Goal: Complete application form

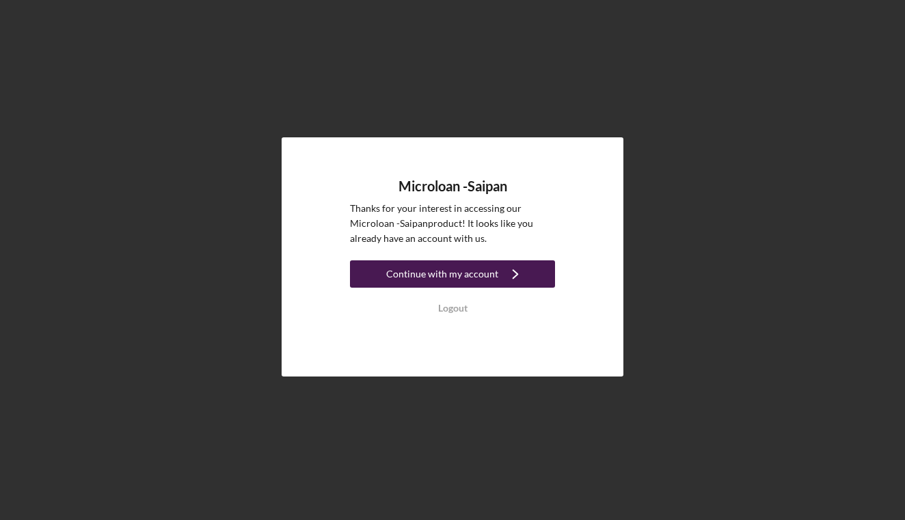
click at [438, 270] on div "Continue with my account" at bounding box center [442, 273] width 112 height 27
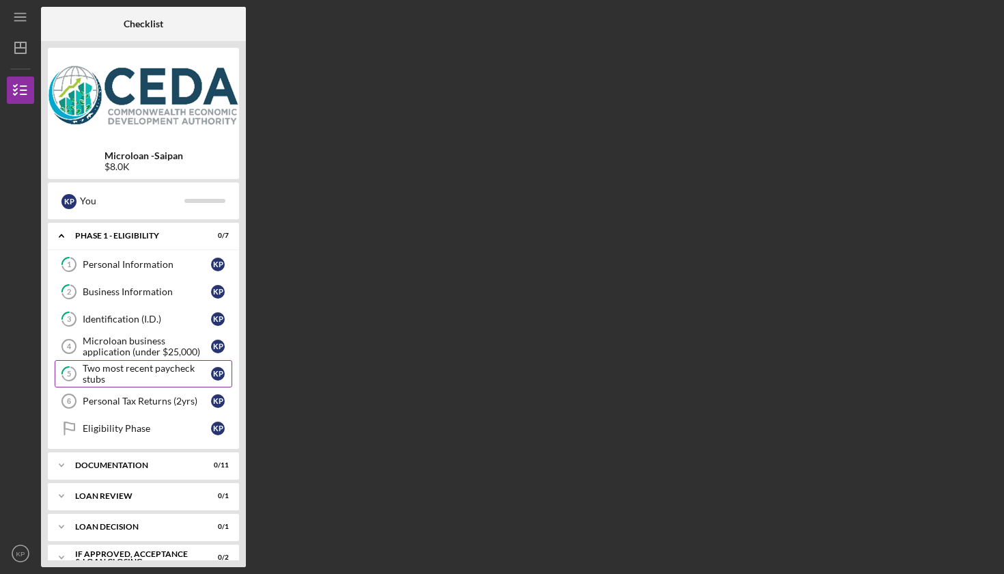
click at [115, 367] on div "Two most recent paycheck stubs" at bounding box center [147, 374] width 128 height 22
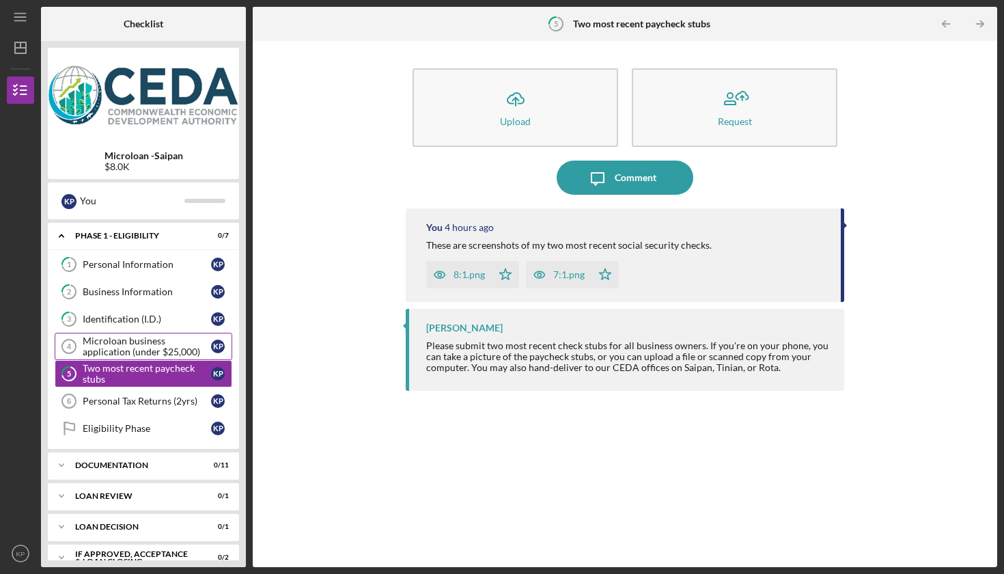
click at [137, 349] on div "Microloan business application (under $25,000)" at bounding box center [147, 346] width 128 height 22
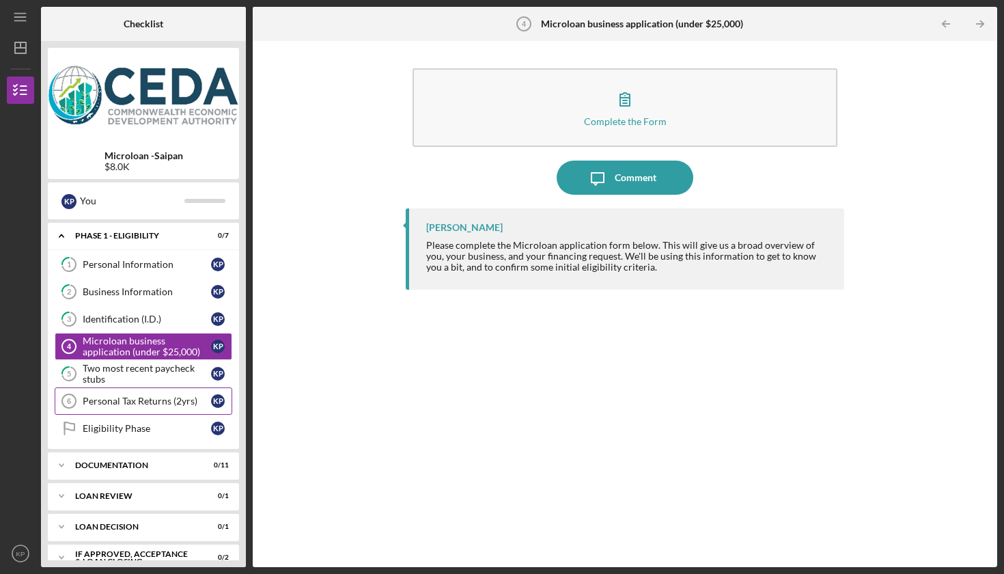
click at [135, 399] on div "Personal Tax Returns (2yrs)" at bounding box center [147, 401] width 128 height 11
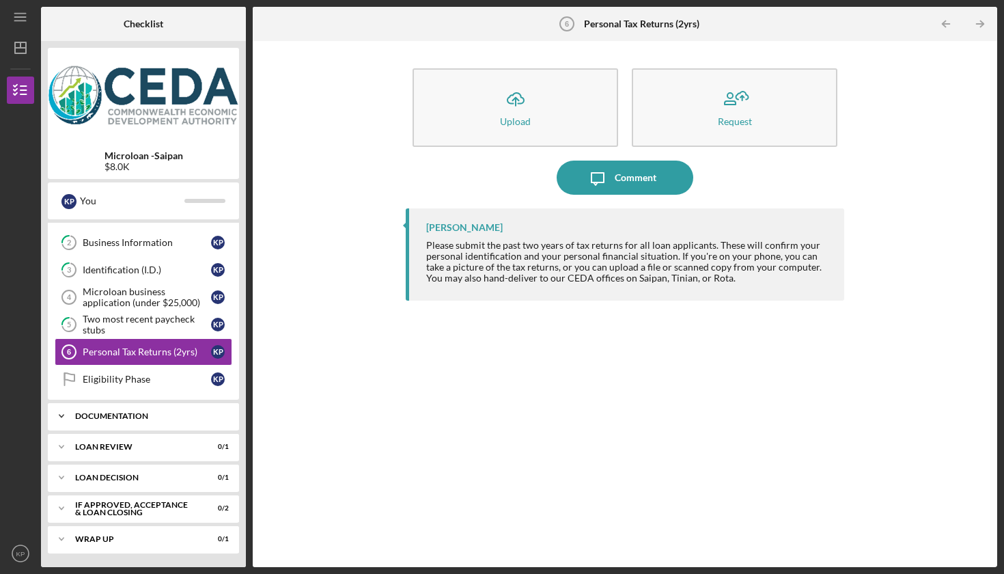
click at [63, 414] on icon "Icon/Expander" at bounding box center [61, 415] width 27 height 27
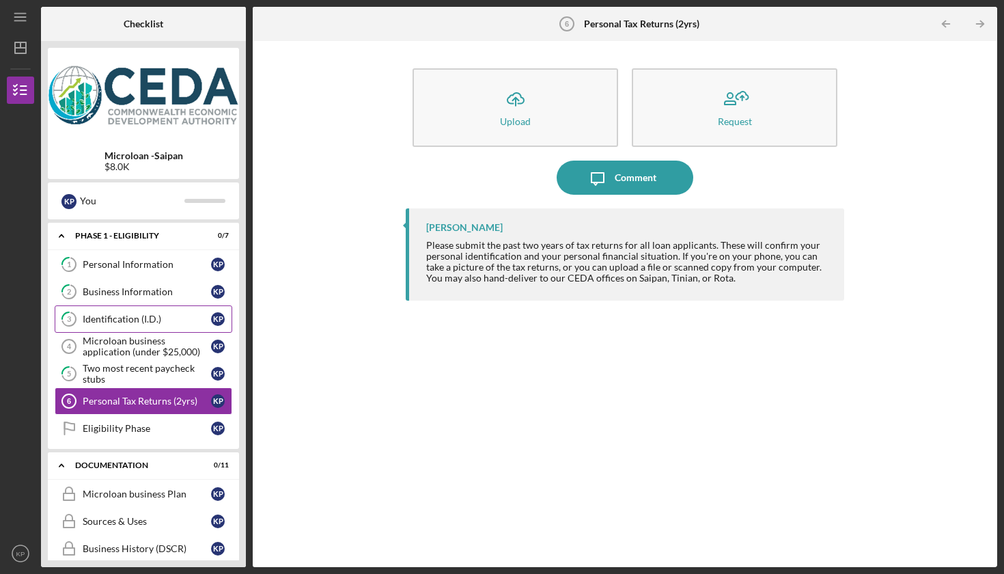
click at [123, 314] on div "Identification (I.D.)" at bounding box center [147, 319] width 128 height 11
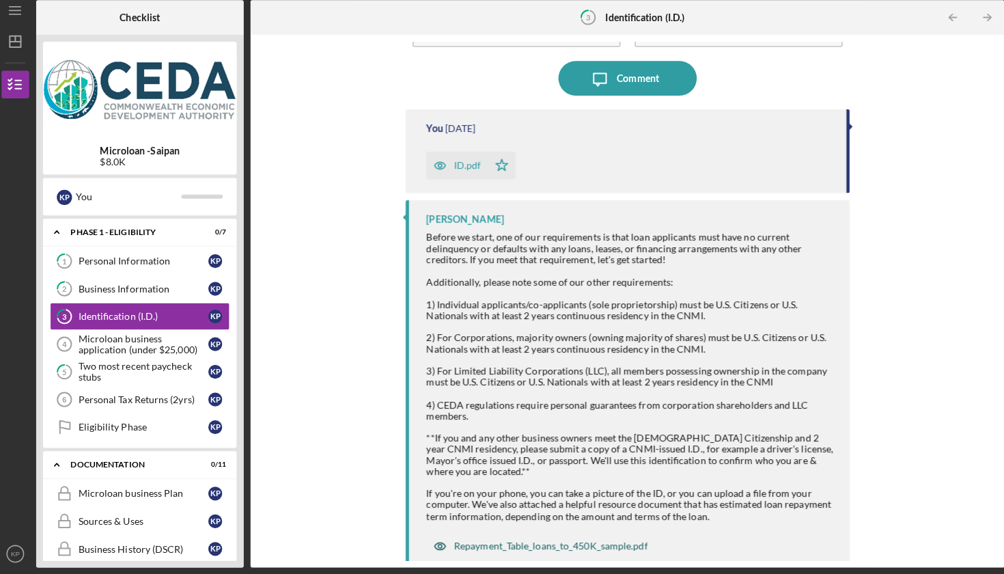
click at [502, 519] on div "Repayment_Table_loans_to_450K_sample.pdf" at bounding box center [549, 545] width 191 height 11
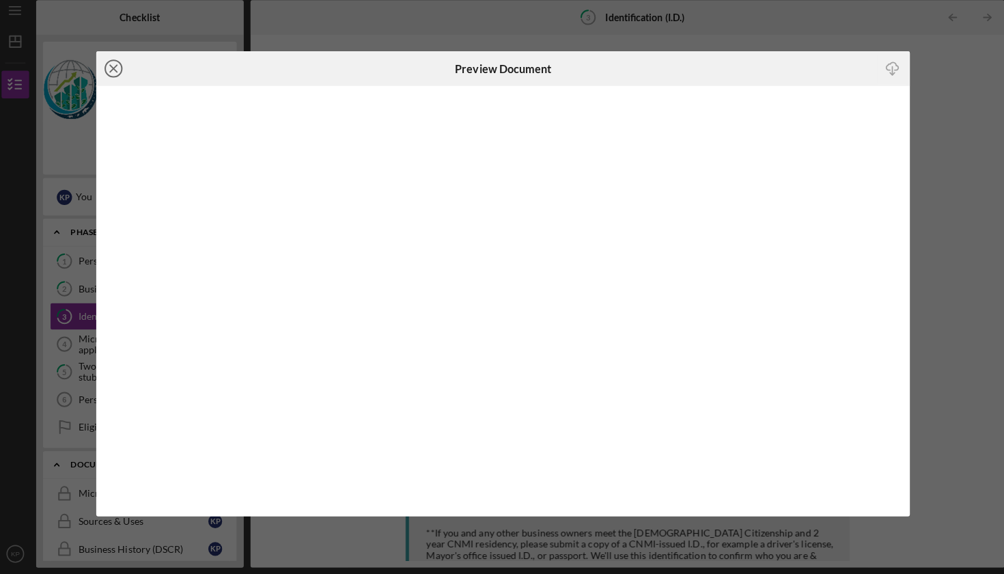
click at [107, 61] on icon "Icon/Close" at bounding box center [117, 74] width 34 height 34
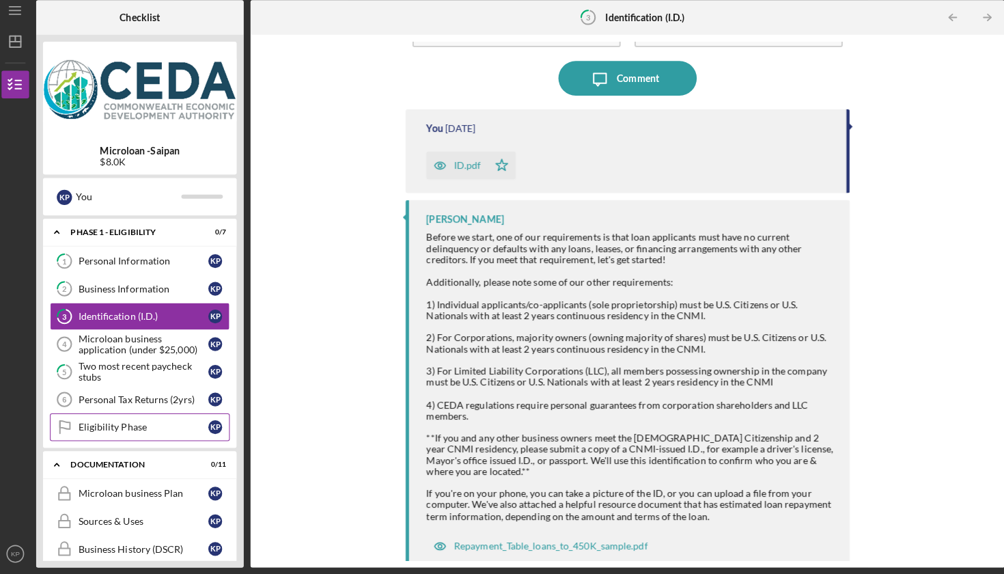
click at [128, 415] on link "Eligibility Phase Eligibility Phase K P" at bounding box center [144, 428] width 178 height 27
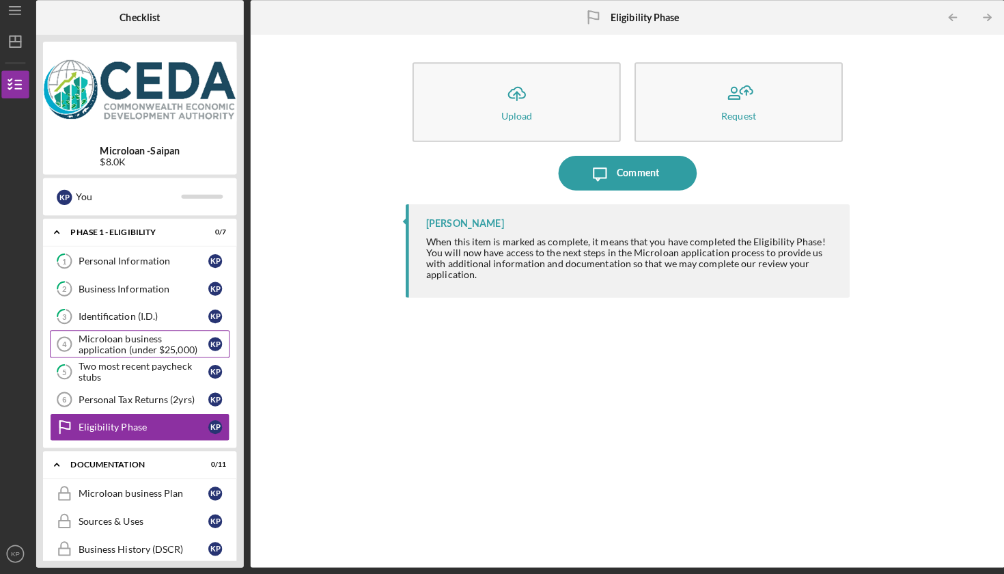
click at [109, 335] on div "Microloan business application (under $25,000)" at bounding box center [147, 346] width 128 height 22
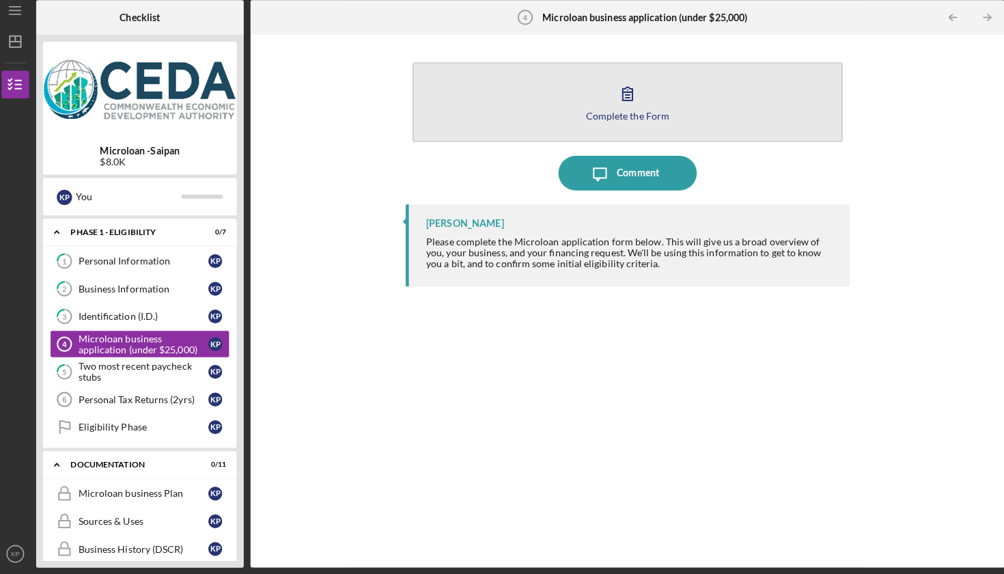
click at [609, 108] on button "Complete the Form Form" at bounding box center [625, 107] width 425 height 79
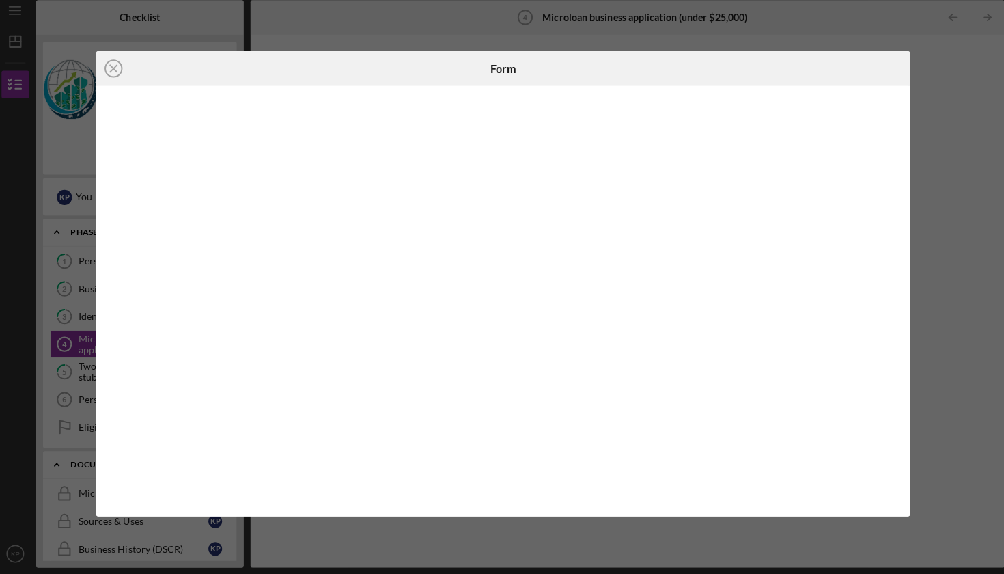
click at [904, 161] on div "Icon/Close Form" at bounding box center [502, 287] width 1004 height 574
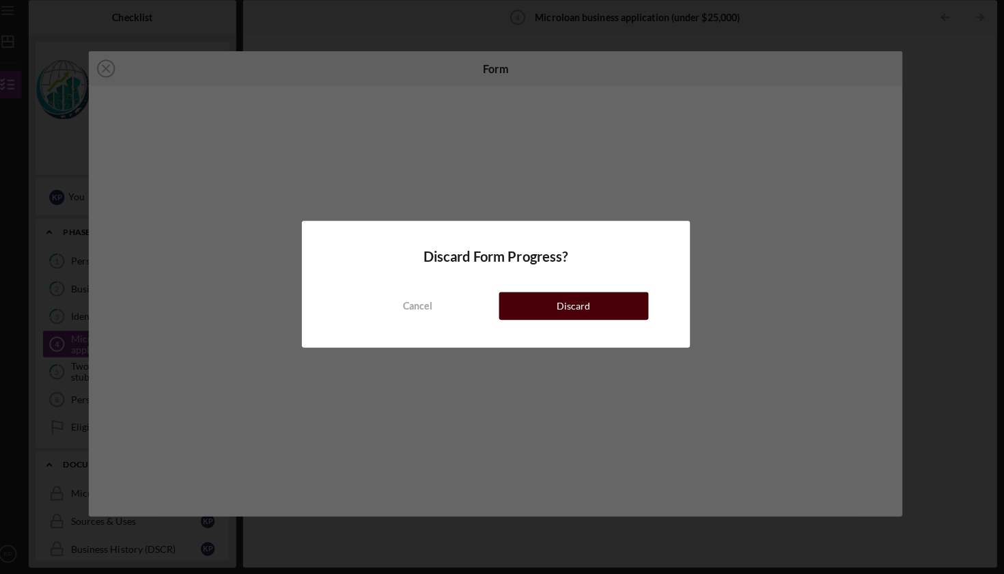
click at [562, 302] on div "Discard" at bounding box center [578, 308] width 33 height 27
